Goal: Ask a question: Seek information or help from site administrators or community

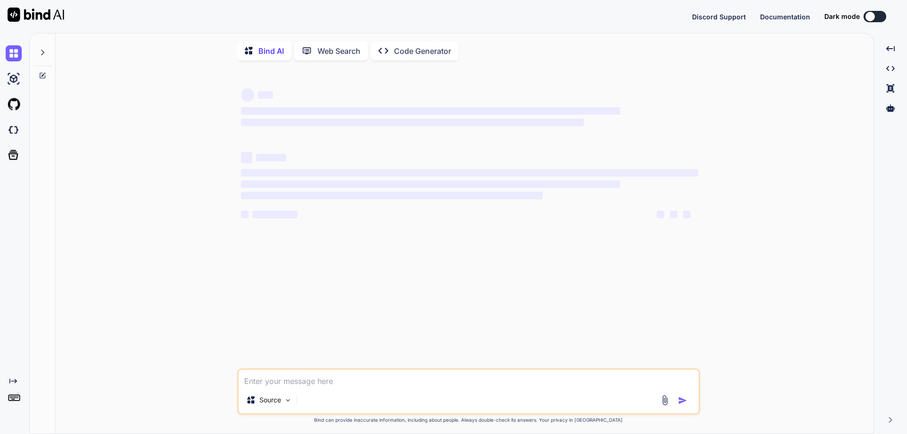
type textarea "x"
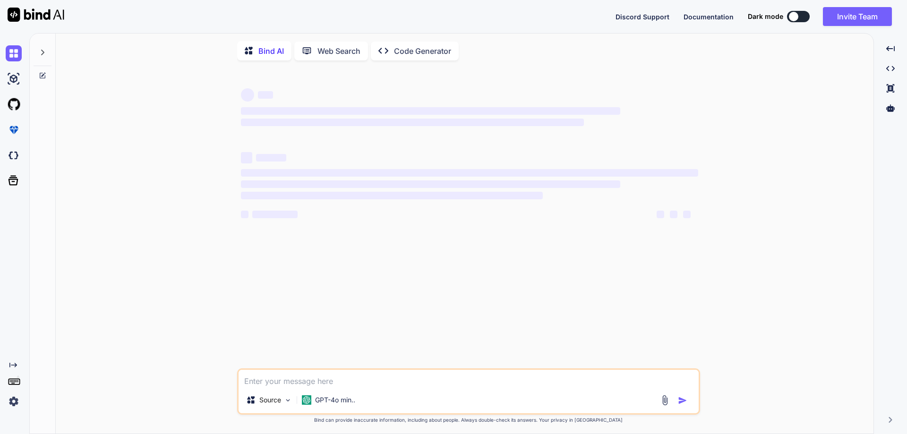
click at [298, 379] on textarea at bounding box center [469, 378] width 460 height 17
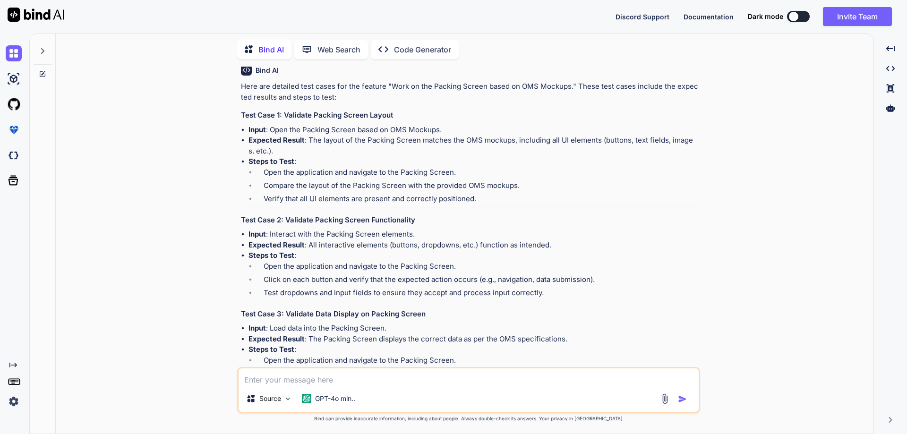
scroll to position [3830, 0]
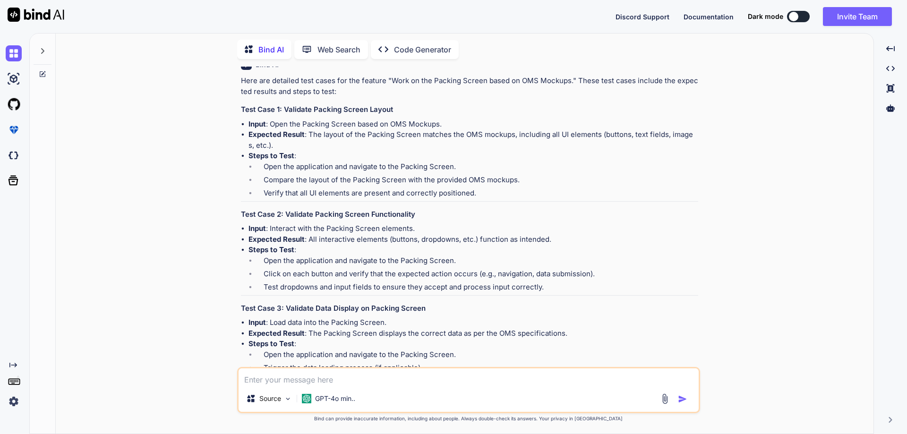
paste textarea "class Main { static void sum(int a, int b) { int sum = a+b; System.out.println(…"
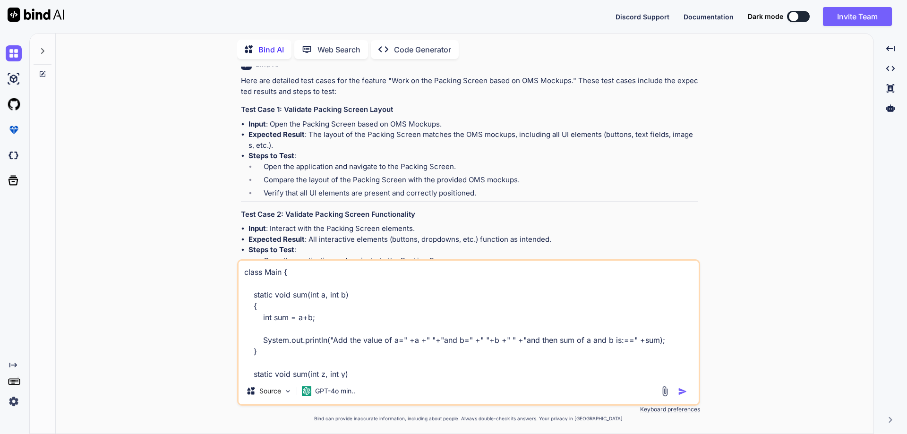
scroll to position [171, 0]
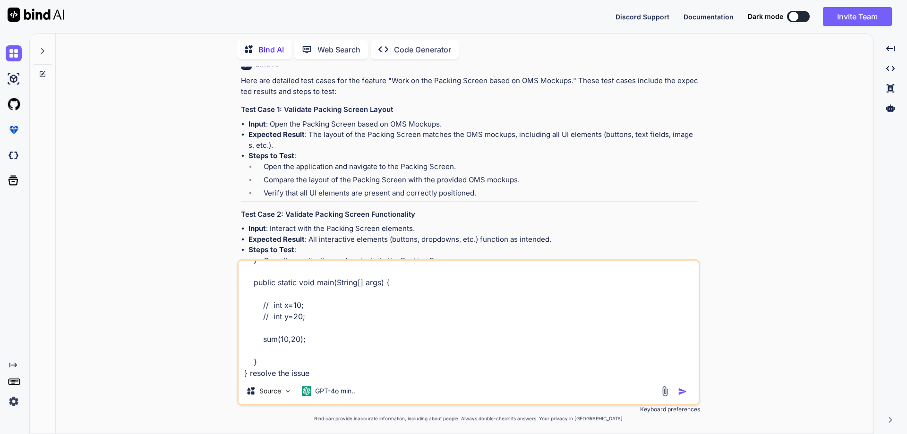
type textarea "class Main { static void sum(int a, int b) { int sum = a+b; System.out.println(…"
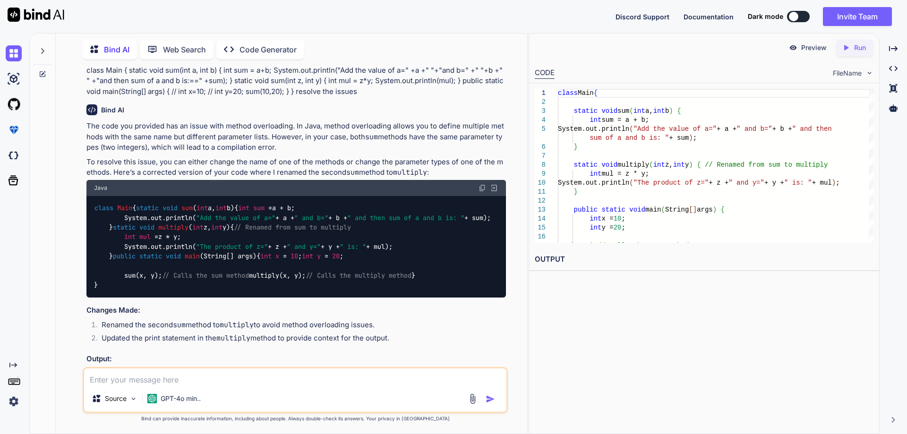
scroll to position [4642, 0]
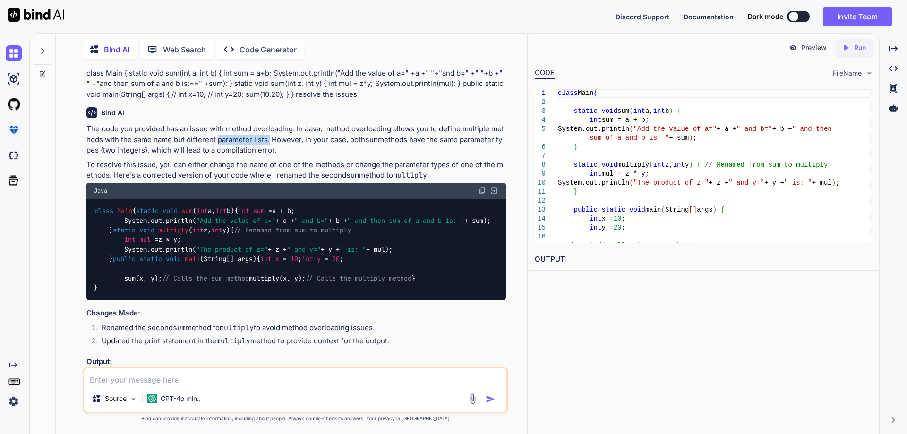
drag, startPoint x: 269, startPoint y: 197, endPoint x: 219, endPoint y: 198, distance: 50.1
click at [219, 156] on p "The code you provided has an issue with method overloading. In Java, method ove…" at bounding box center [296, 140] width 420 height 32
drag, startPoint x: 290, startPoint y: 199, endPoint x: 468, endPoint y: 205, distance: 178.2
click at [468, 156] on p "The code you provided has an issue with method overloading. In Java, method ove…" at bounding box center [296, 140] width 420 height 32
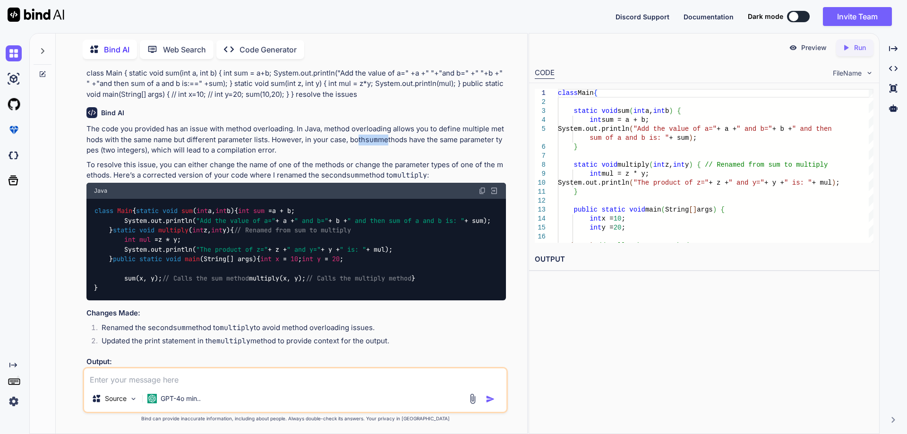
drag, startPoint x: 395, startPoint y: 198, endPoint x: 387, endPoint y: 200, distance: 7.7
click at [387, 156] on p "The code you provided has an issue with method overloading. In Java, method ove…" at bounding box center [296, 140] width 420 height 32
drag, startPoint x: 378, startPoint y: 197, endPoint x: 497, endPoint y: 199, distance: 119.1
click at [497, 156] on p "The code you provided has an issue with method overloading. In Java, method ove…" at bounding box center [296, 140] width 420 height 32
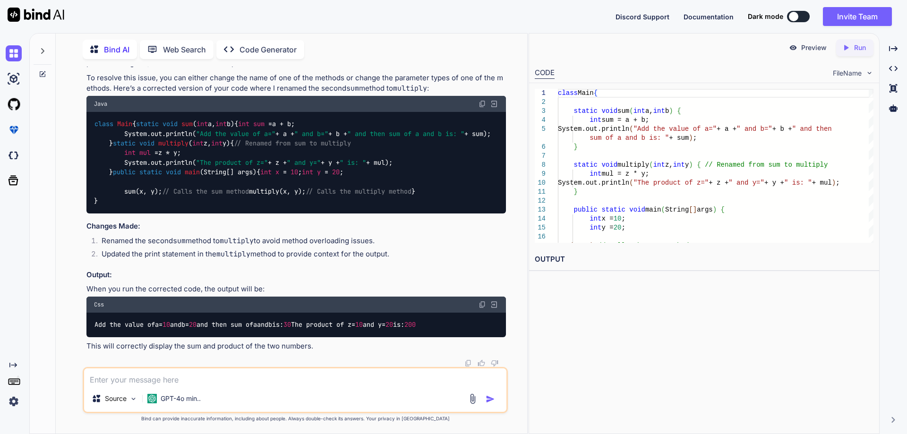
scroll to position [4784, 0]
drag, startPoint x: 260, startPoint y: 292, endPoint x: 183, endPoint y: 293, distance: 77.5
click at [183, 214] on div "class Main { static void sum ( int a, int b) { int sum = a + b; System.out.prin…" at bounding box center [296, 163] width 420 height 102
drag, startPoint x: 196, startPoint y: 301, endPoint x: 461, endPoint y: 307, distance: 265.2
click at [494, 214] on div "class Main { static void sum ( int a, int b) { int sum = a + b; System.out.prin…" at bounding box center [296, 163] width 420 height 102
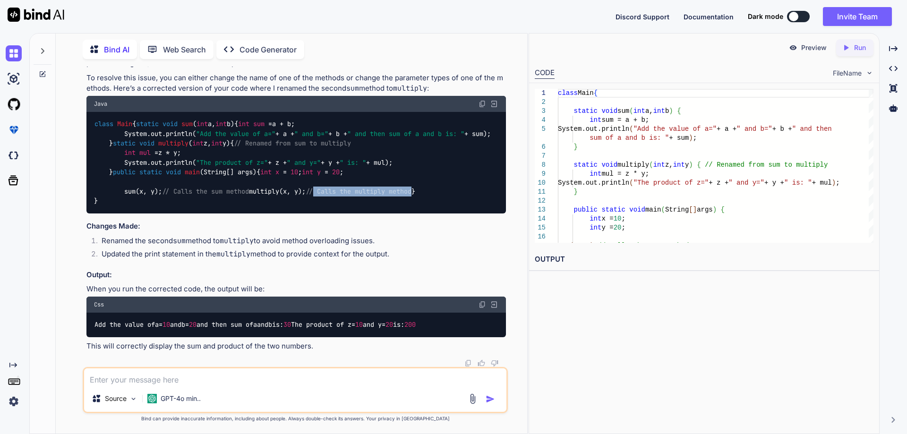
scroll to position [4831, 0]
drag, startPoint x: 166, startPoint y: 310, endPoint x: 392, endPoint y: 316, distance: 226.0
click at [392, 249] on li "Renamed the second sum method to multiply to avoid method overloading issues." at bounding box center [300, 242] width 412 height 13
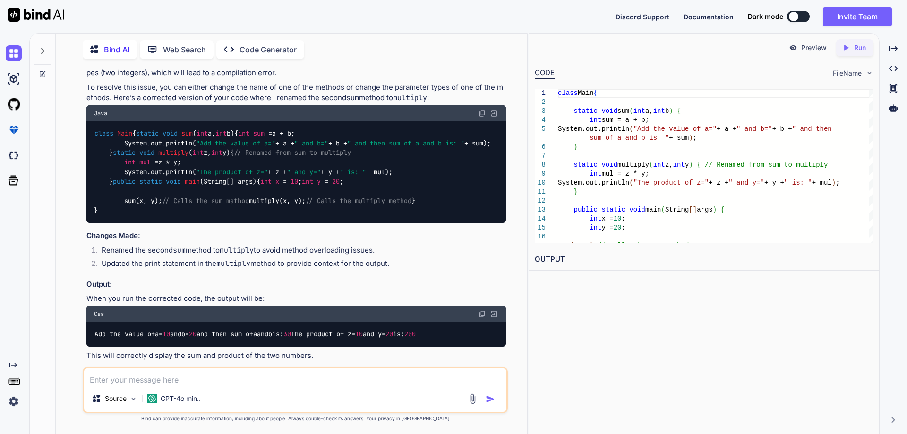
scroll to position [4913, 0]
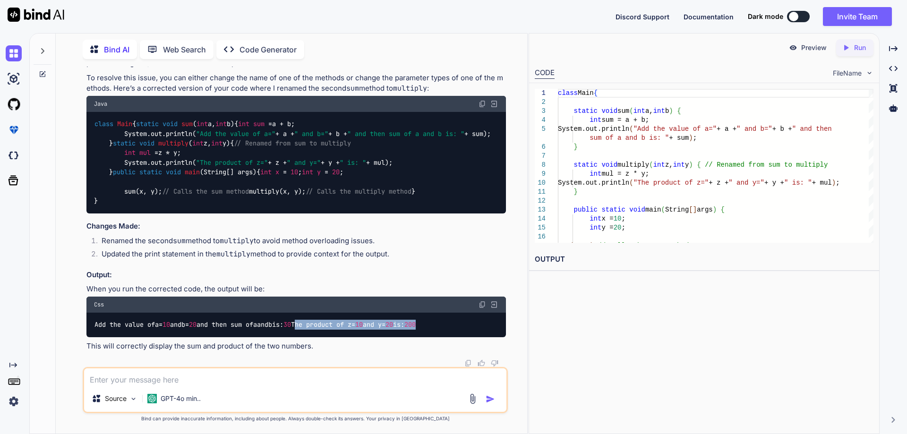
drag, startPoint x: 96, startPoint y: 326, endPoint x: 240, endPoint y: 326, distance: 143.7
click at [240, 326] on div "Add the value of a = 10 and b = 20 and then sum of a and b is: 30 The product o…" at bounding box center [296, 325] width 420 height 25
click at [239, 327] on div "Add the value of a = 10 and b = 20 and then sum of a and b is: 30 The product o…" at bounding box center [296, 325] width 420 height 25
click at [228, 344] on p "This will correctly display the sum and product of the two numbers." at bounding box center [296, 346] width 420 height 11
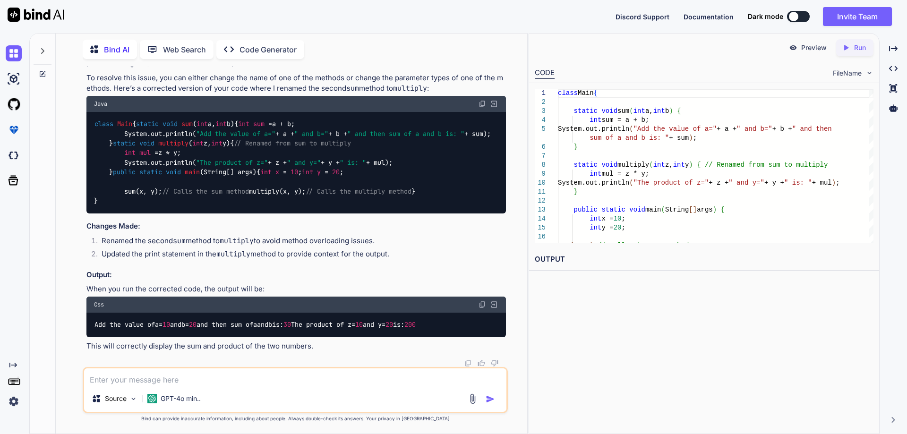
drag, startPoint x: 184, startPoint y: 191, endPoint x: 122, endPoint y: 180, distance: 62.6
click at [122, 180] on div "class Main { static void sum ( int a, int b) { int sum = a + b; System.out.prin…" at bounding box center [296, 163] width 420 height 102
click at [133, 199] on div "class Main { static void sum ( int a, int b) { int sum = a + b; System.out.prin…" at bounding box center [296, 163] width 420 height 102
drag, startPoint x: 172, startPoint y: 189, endPoint x: 125, endPoint y: 182, distance: 47.9
click at [125, 182] on div "class Main { static void sum ( int a, int b) { int sum = a + b; System.out.prin…" at bounding box center [296, 163] width 420 height 102
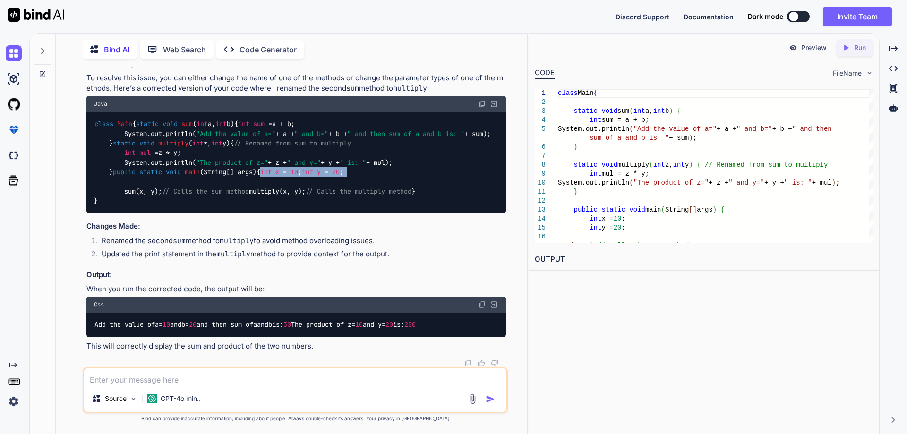
click at [302, 177] on span "int" at bounding box center [307, 172] width 11 height 9
drag, startPoint x: 125, startPoint y: 258, endPoint x: 167, endPoint y: 257, distance: 42.1
click at [167, 206] on code "class Main { static void sum ( int a, int b) { int sum = a + b; System.out.prin…" at bounding box center [292, 162] width 397 height 87
drag, startPoint x: 178, startPoint y: 266, endPoint x: 121, endPoint y: 268, distance: 57.2
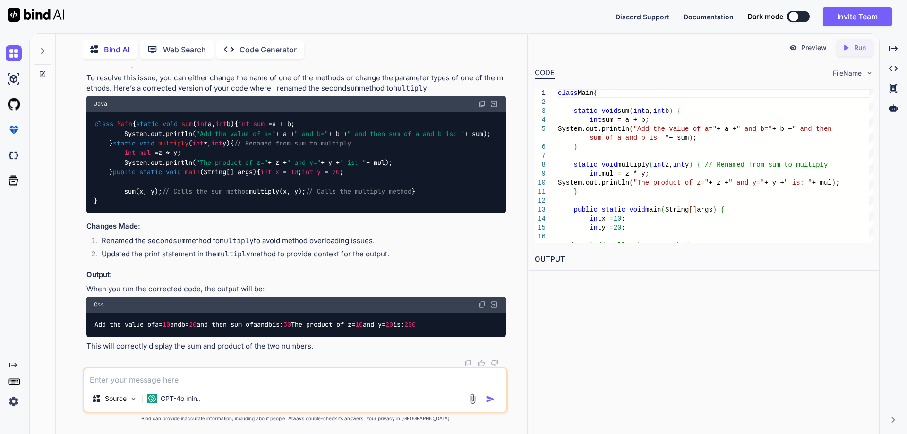
click at [121, 206] on code "class Main { static void sum ( int a, int b) { int sum = a + b; System.out.prin…" at bounding box center [292, 162] width 397 height 87
drag, startPoint x: 126, startPoint y: 257, endPoint x: 161, endPoint y: 255, distance: 35.5
click at [161, 206] on code "class Main { static void sum ( int a, int b) { int sum = a + b; System.out.prin…" at bounding box center [292, 162] width 397 height 87
drag, startPoint x: 187, startPoint y: 267, endPoint x: 102, endPoint y: 264, distance: 85.1
click at [102, 206] on code "class Main { static void sum ( int a, int b) { int sum = a + b; System.out.prin…" at bounding box center [292, 162] width 397 height 87
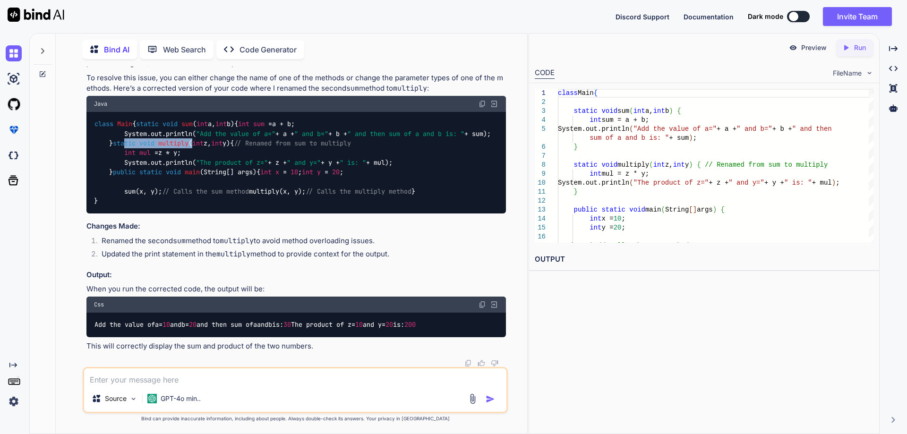
drag, startPoint x: 189, startPoint y: 171, endPoint x: 120, endPoint y: 169, distance: 68.6
click at [120, 169] on code "class Main { static void sum ( int a, int b) { int sum = a + b; System.out.prin…" at bounding box center [292, 162] width 397 height 87
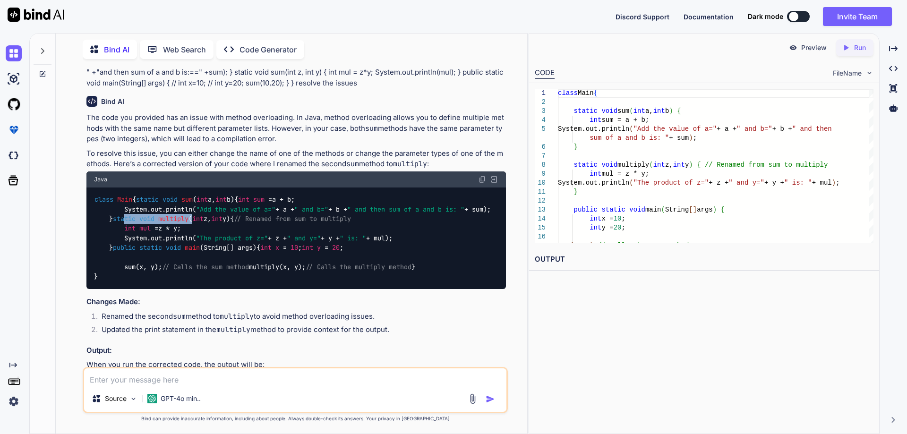
scroll to position [4676, 0]
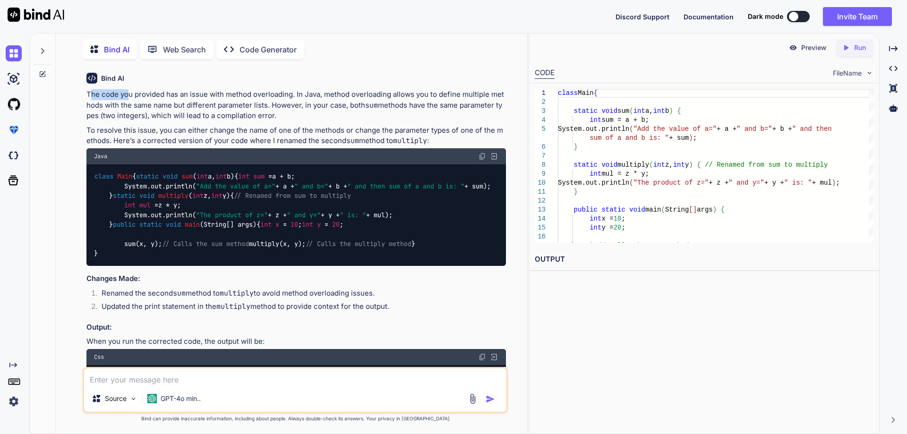
drag, startPoint x: 89, startPoint y: 152, endPoint x: 126, endPoint y: 151, distance: 36.9
click at [126, 121] on p "The code you provided has an issue with method overloading. In Java, method ove…" at bounding box center [296, 105] width 420 height 32
click at [127, 121] on p "The code you provided has an issue with method overloading. In Java, method ove…" at bounding box center [296, 105] width 420 height 32
drag, startPoint x: 132, startPoint y: 152, endPoint x: 297, endPoint y: 154, distance: 164.9
click at [297, 121] on p "The code you provided has an issue with method overloading. In Java, method ove…" at bounding box center [296, 105] width 420 height 32
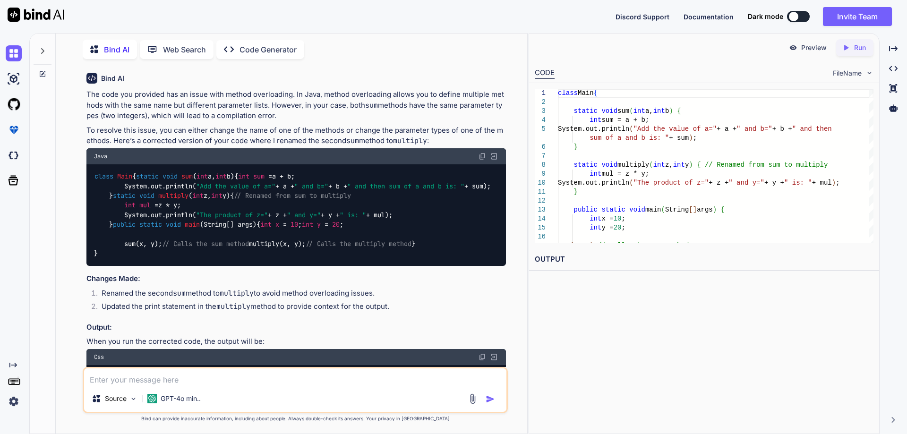
click at [301, 121] on p "The code you provided has an issue with method overloading. In Java, method ove…" at bounding box center [296, 105] width 420 height 32
click at [188, 374] on textarea at bounding box center [295, 377] width 422 height 17
type textarea "show 4,5 examples of function calling with proper exaples"
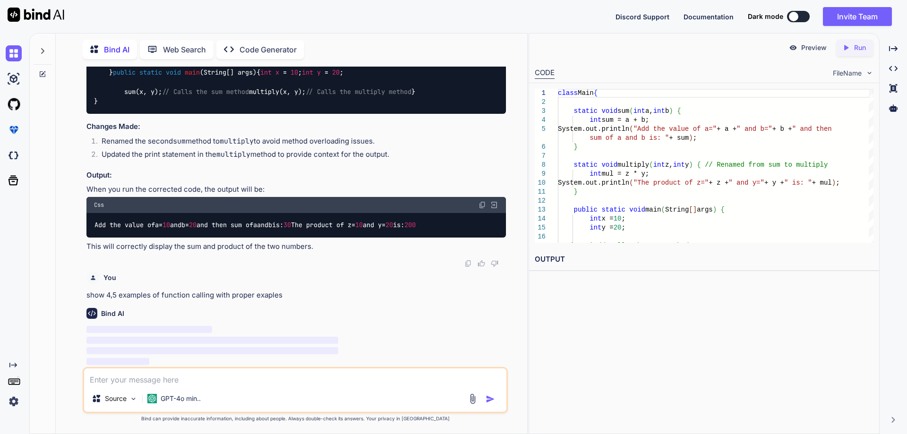
scroll to position [4824, 0]
